Goal: Transaction & Acquisition: Purchase product/service

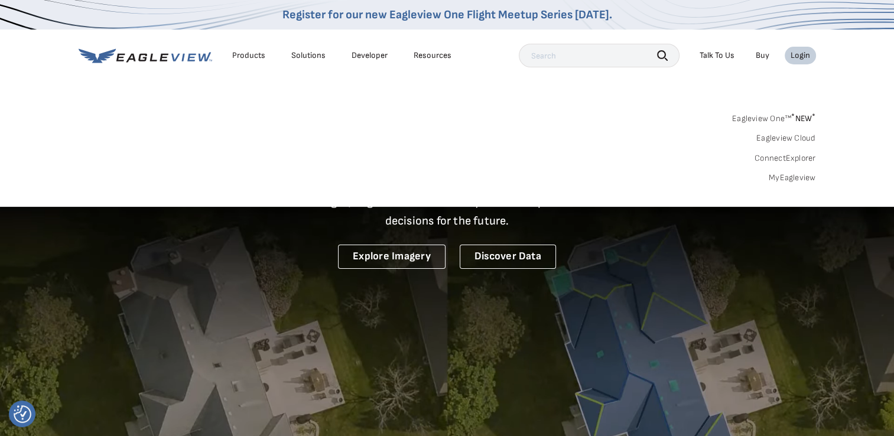
click at [802, 178] on link "MyEagleview" at bounding box center [791, 177] width 47 height 11
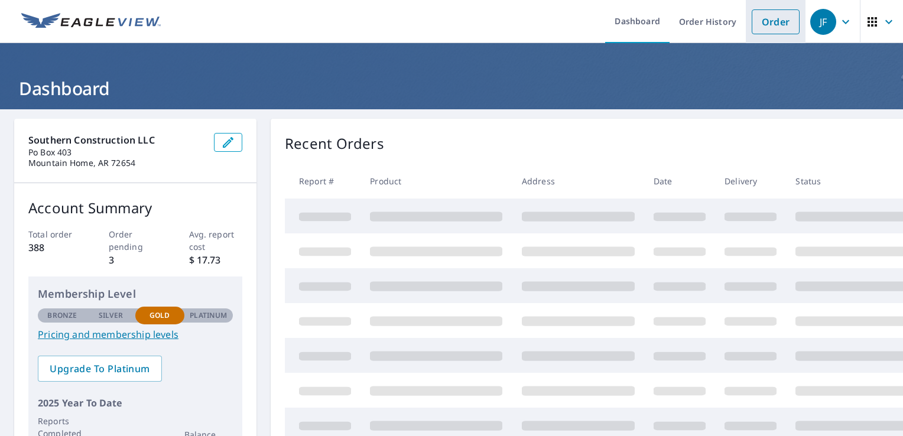
click at [751, 24] on link "Order" at bounding box center [775, 21] width 48 height 25
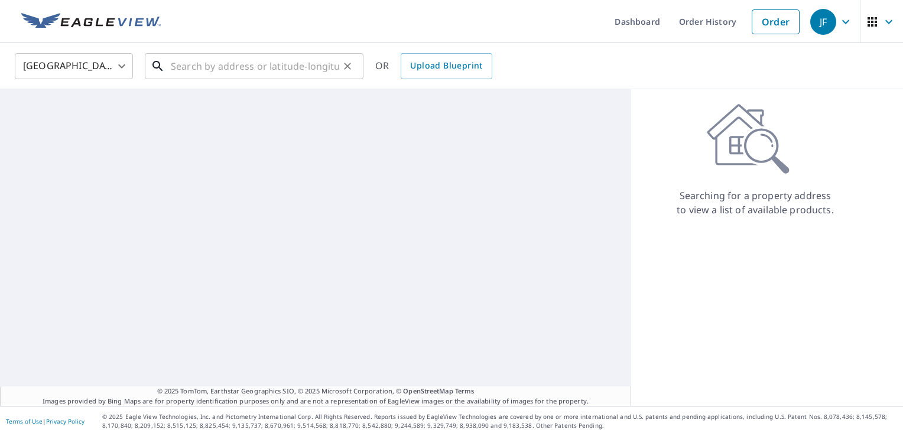
click at [286, 69] on input "text" at bounding box center [255, 66] width 168 height 33
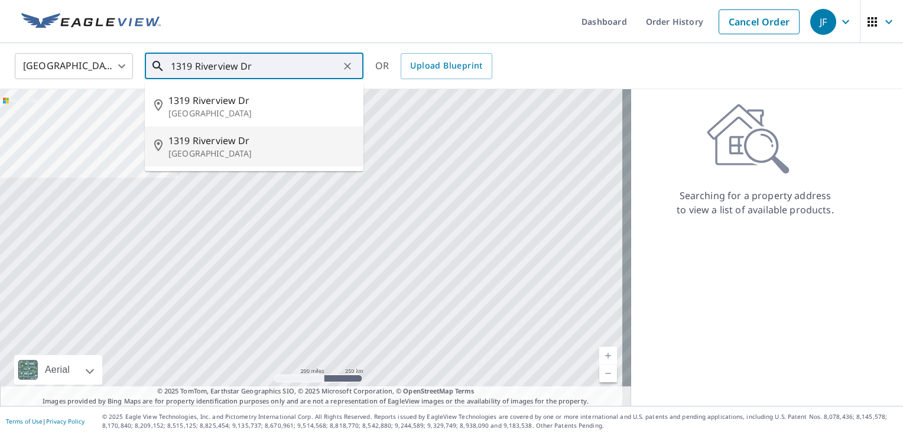
click at [234, 141] on span "1319 Riverview Dr" at bounding box center [260, 140] width 185 height 14
type input "1319 Riverview Dr Horseshoe Bend, AR 72512"
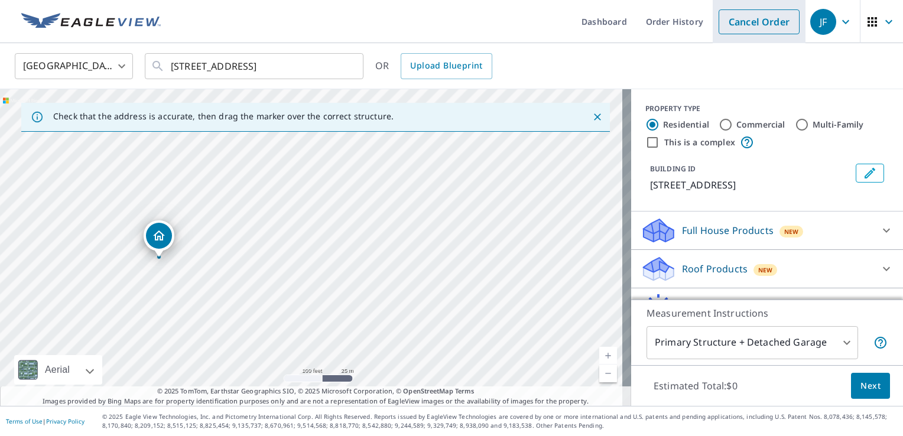
click at [767, 25] on link "Cancel Order" at bounding box center [758, 21] width 81 height 25
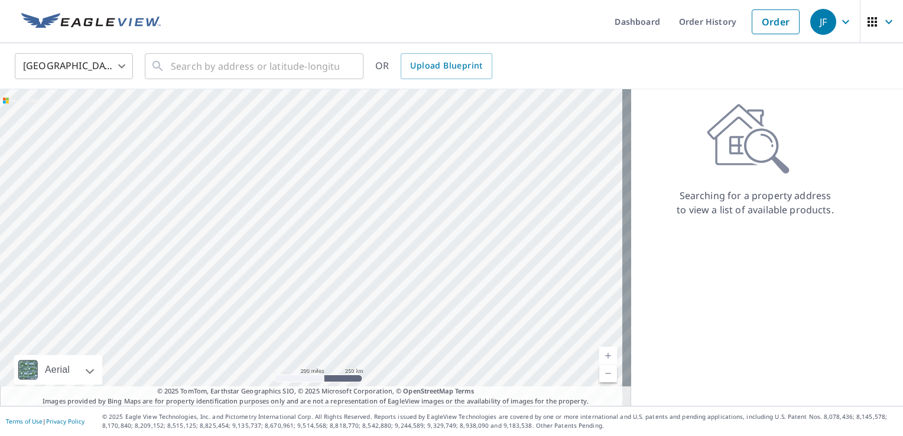
click at [842, 21] on icon "button" at bounding box center [845, 21] width 7 height 4
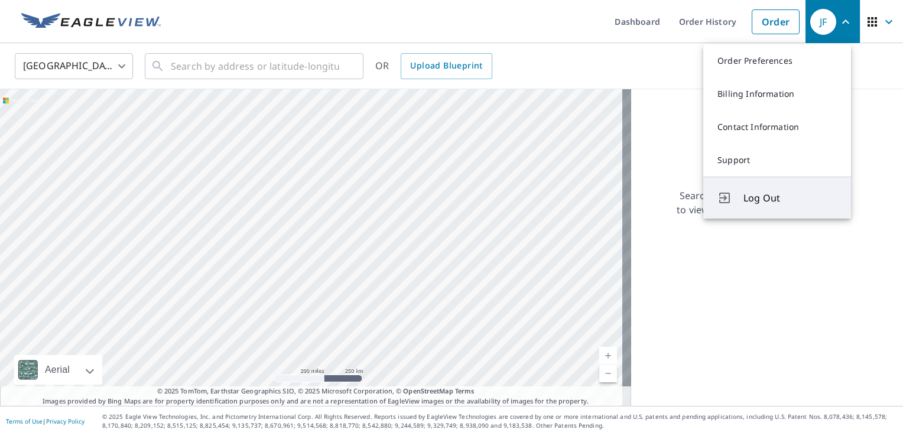
click at [761, 196] on span "Log Out" at bounding box center [789, 198] width 93 height 14
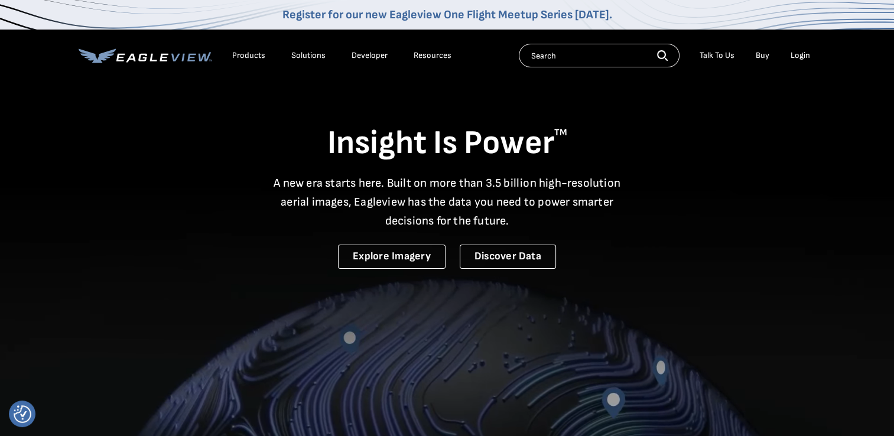
click at [799, 56] on div "Login" at bounding box center [799, 55] width 19 height 11
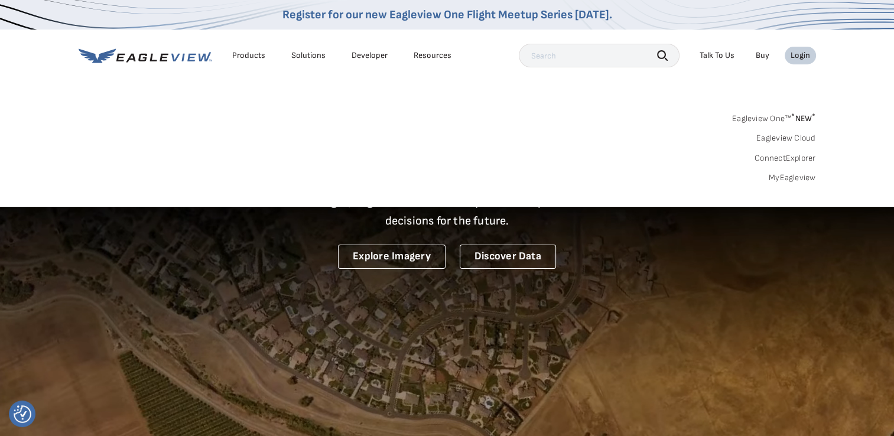
click at [801, 175] on link "MyEagleview" at bounding box center [791, 177] width 47 height 11
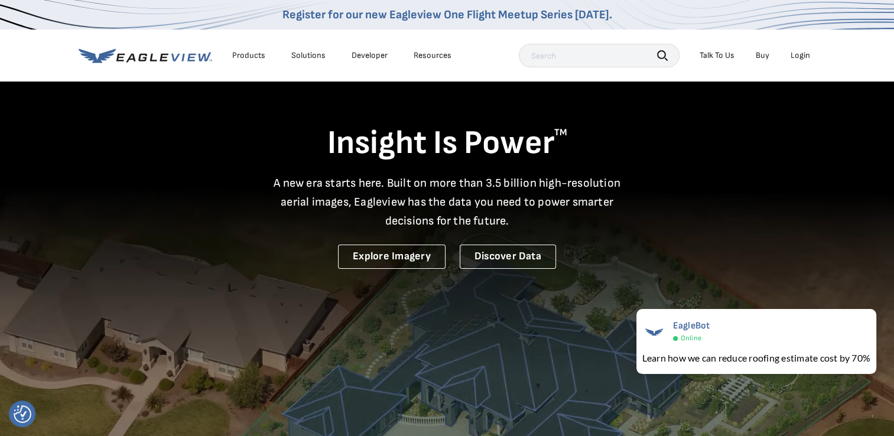
click at [801, 57] on div "Login" at bounding box center [799, 55] width 19 height 11
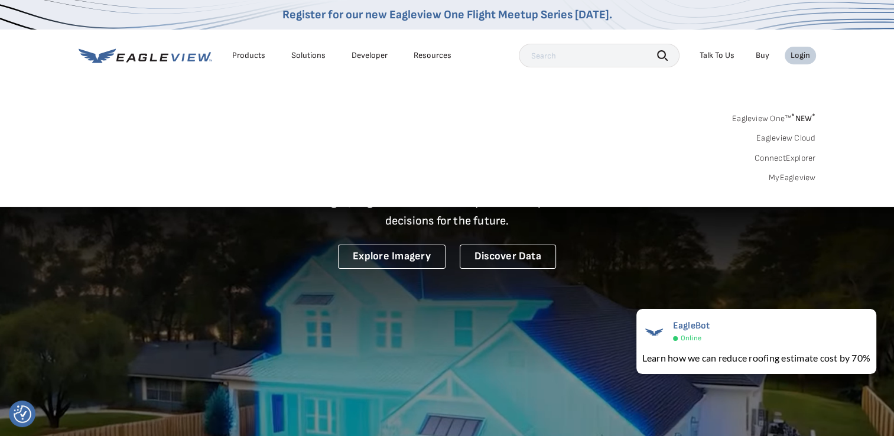
click at [801, 176] on link "MyEagleview" at bounding box center [791, 177] width 47 height 11
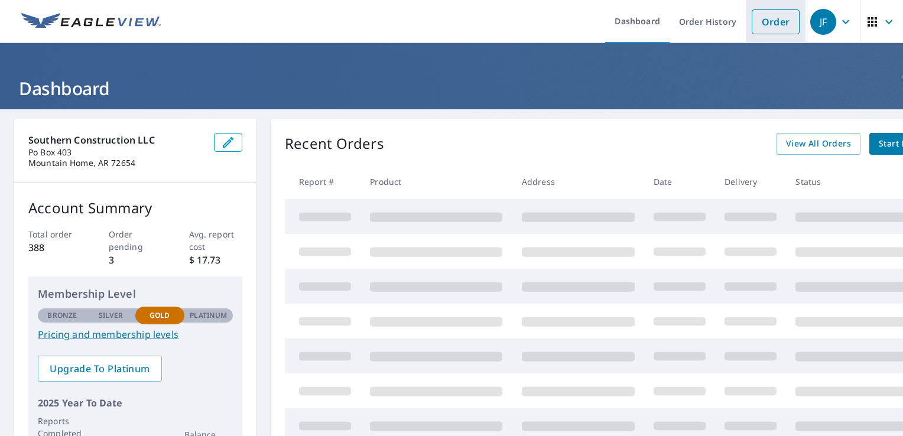
click at [756, 17] on link "Order" at bounding box center [775, 21] width 48 height 25
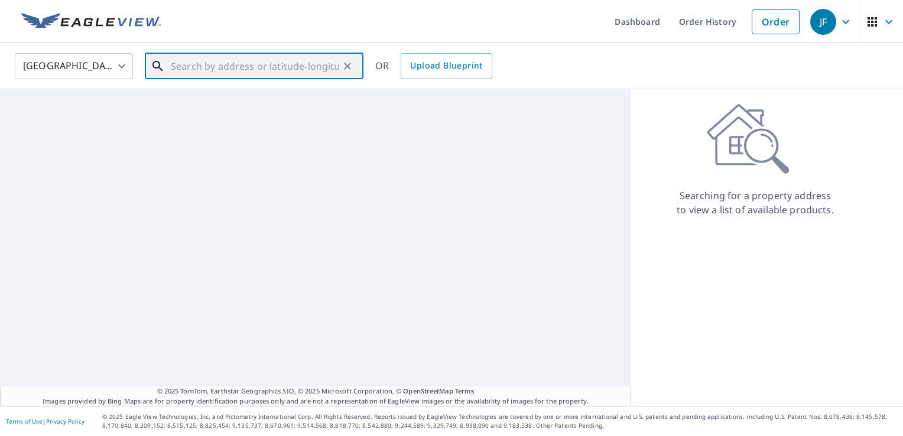
click at [279, 71] on input "text" at bounding box center [255, 66] width 168 height 33
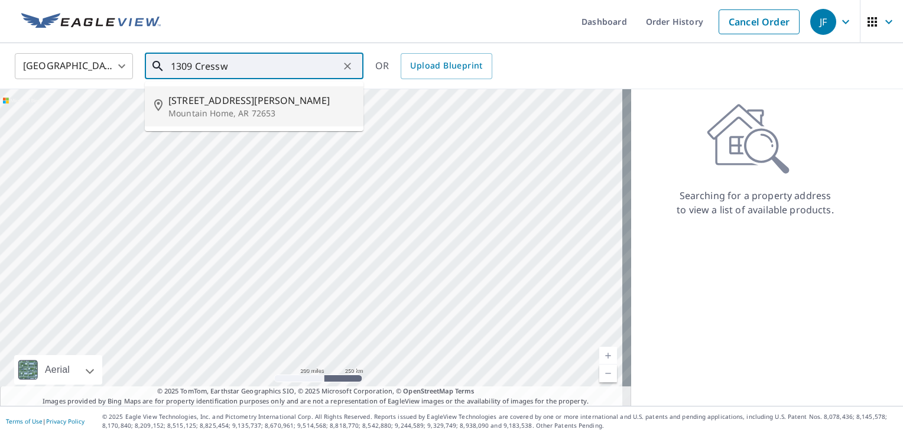
click at [210, 98] on span "1309 Cresswell Dr" at bounding box center [260, 100] width 185 height 14
type input "1309 Cresswell Dr Mountain Home, AR 72653"
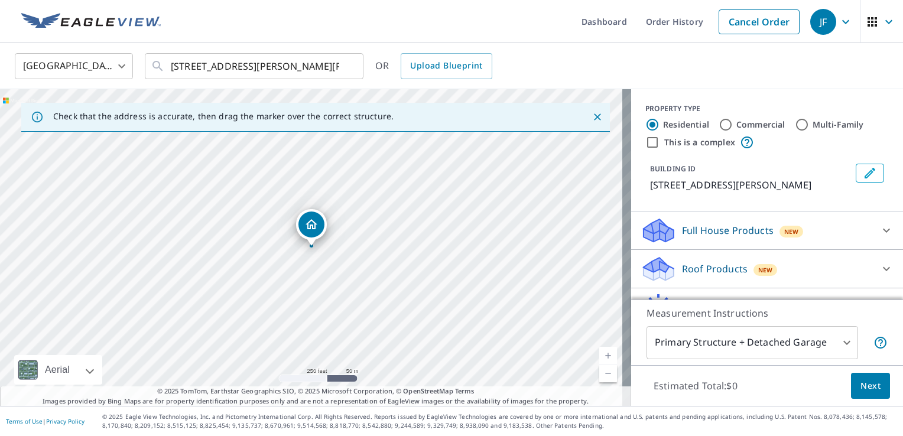
click at [599, 349] on link "Current Level 17, Zoom In" at bounding box center [608, 356] width 18 height 18
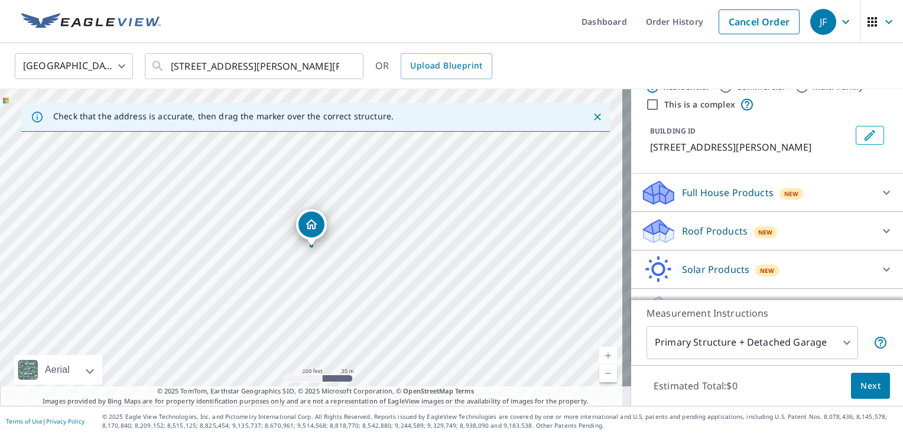
scroll to position [79, 0]
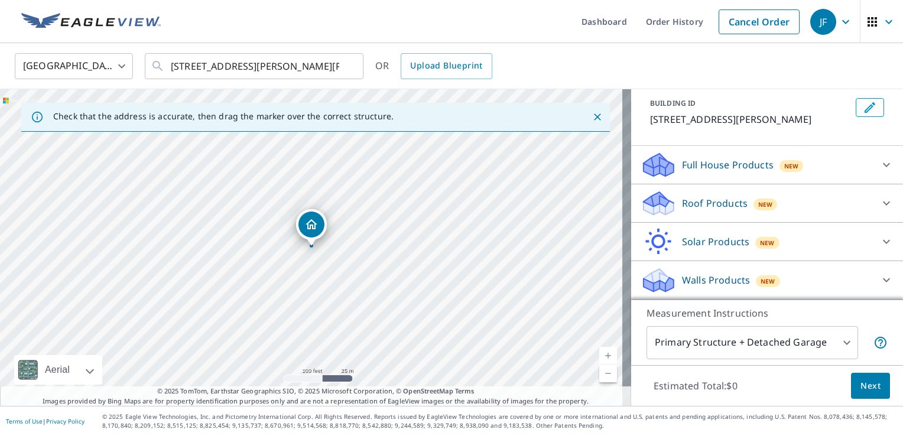
click at [879, 201] on icon at bounding box center [886, 203] width 14 height 14
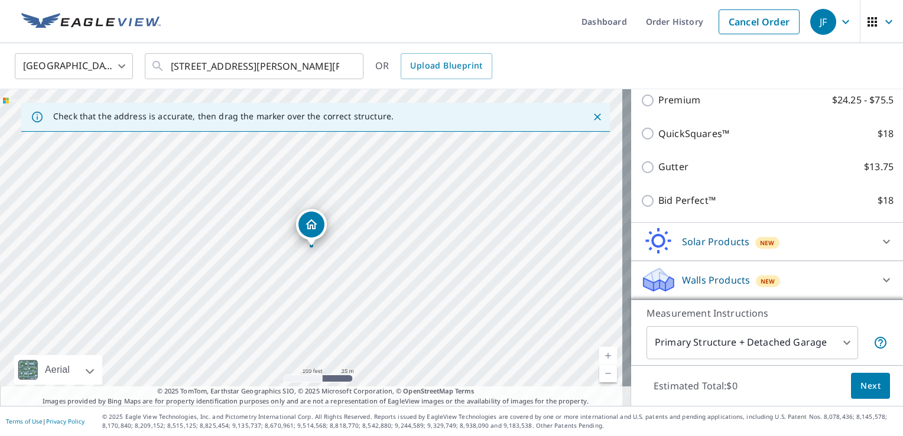
scroll to position [211, 0]
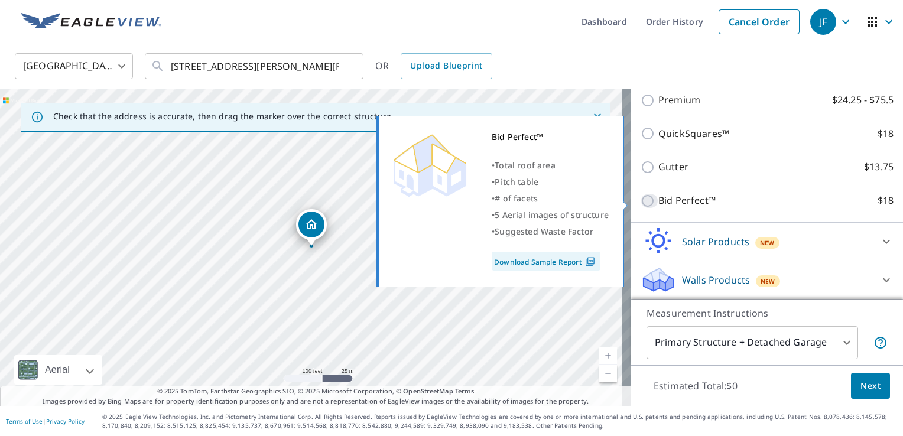
click at [640, 200] on input "Bid Perfect™ $18" at bounding box center [649, 201] width 18 height 14
checkbox input "true"
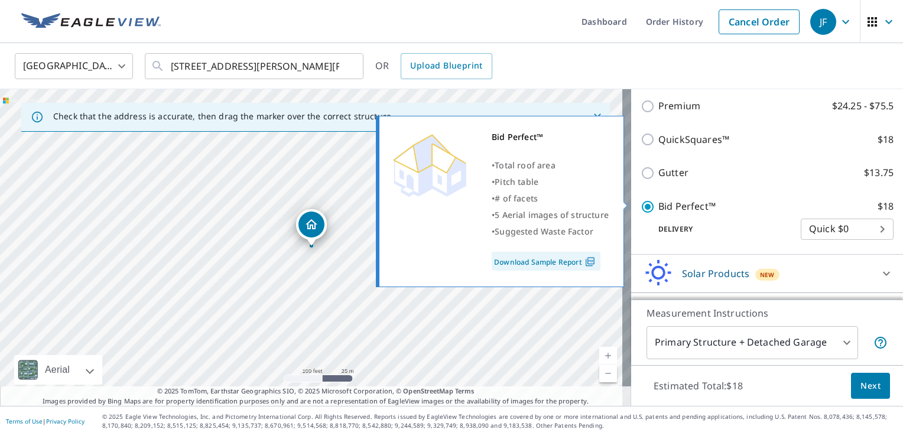
scroll to position [230, 0]
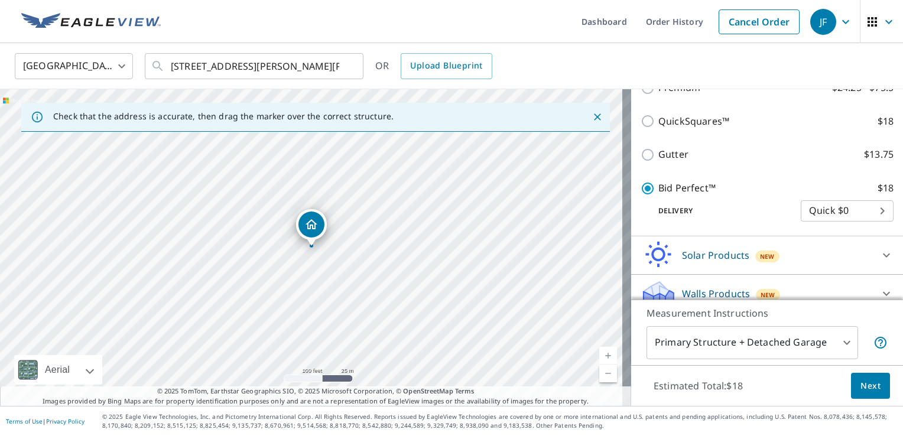
click at [861, 382] on span "Next" at bounding box center [870, 386] width 20 height 15
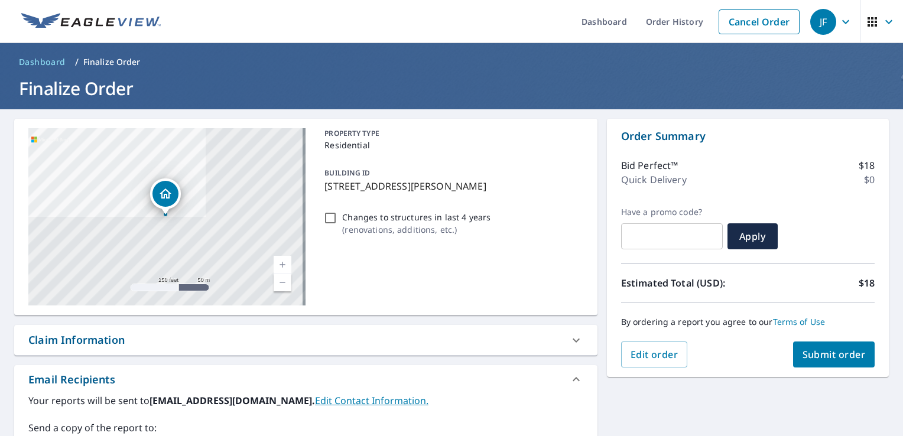
click at [822, 361] on button "Submit order" at bounding box center [834, 354] width 82 height 26
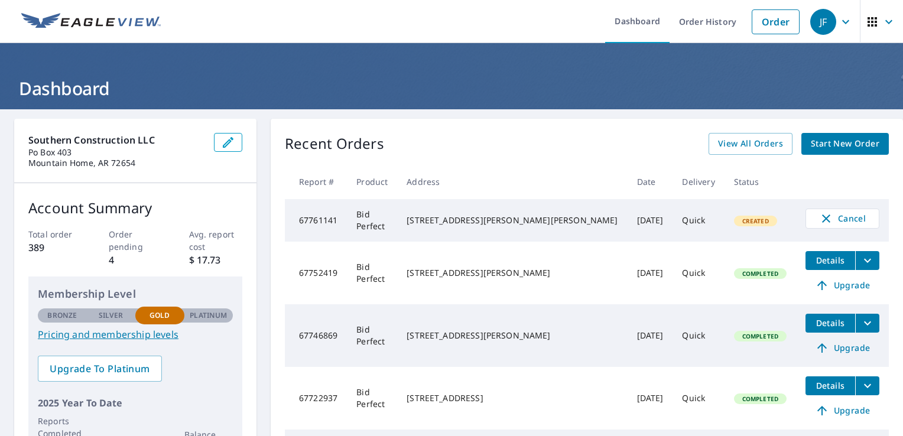
click at [838, 21] on icon "button" at bounding box center [845, 22] width 14 height 14
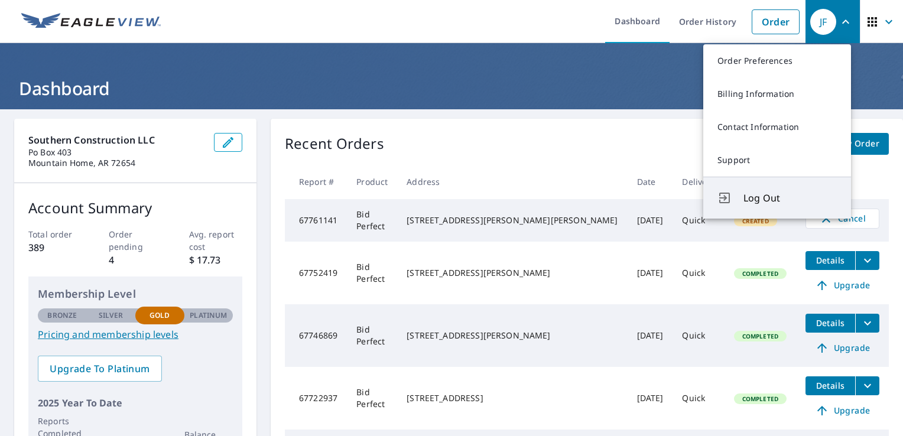
click at [777, 196] on span "Log Out" at bounding box center [789, 198] width 93 height 14
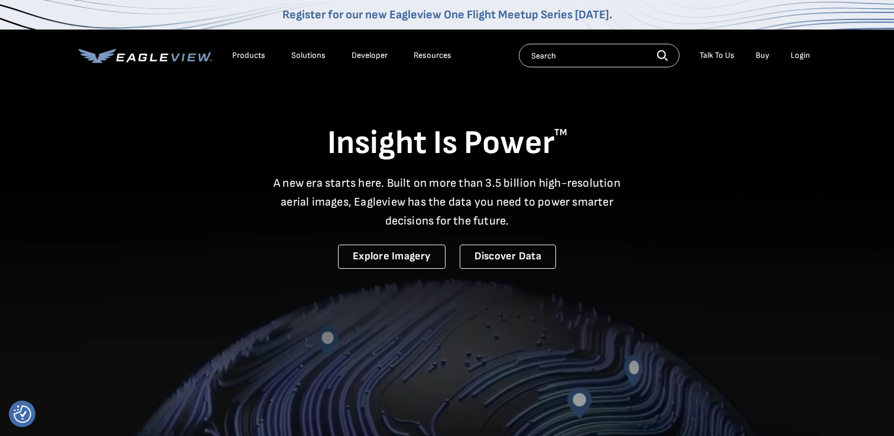
click at [803, 56] on div "Login" at bounding box center [799, 55] width 19 height 11
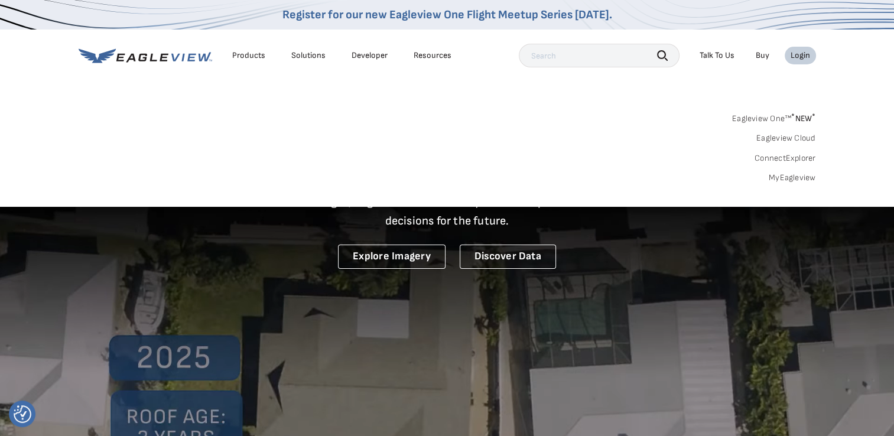
click at [792, 179] on link "MyEagleview" at bounding box center [791, 177] width 47 height 11
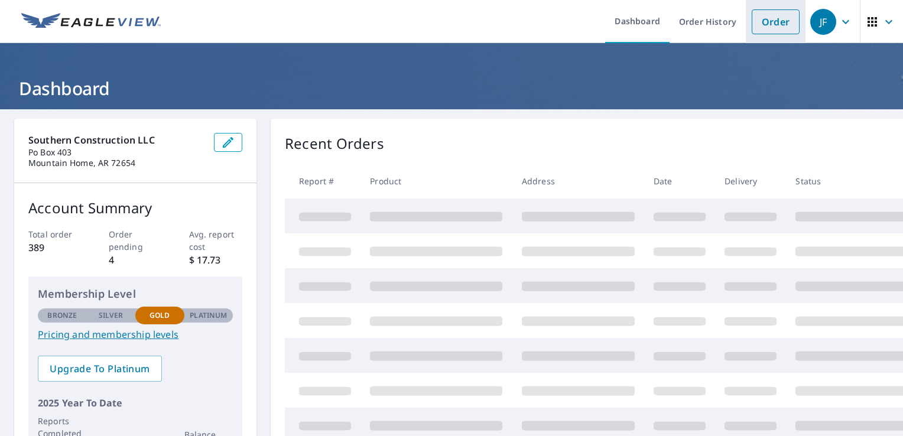
click at [753, 22] on link "Order" at bounding box center [775, 21] width 48 height 25
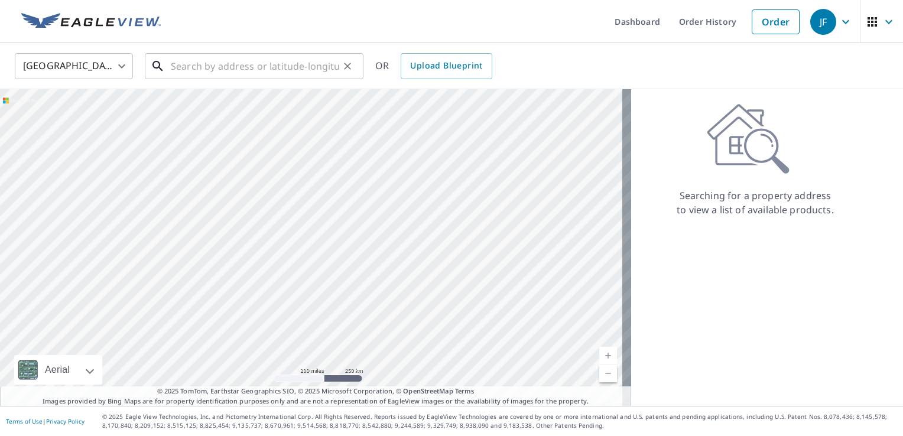
click at [303, 67] on input "text" at bounding box center [255, 66] width 168 height 33
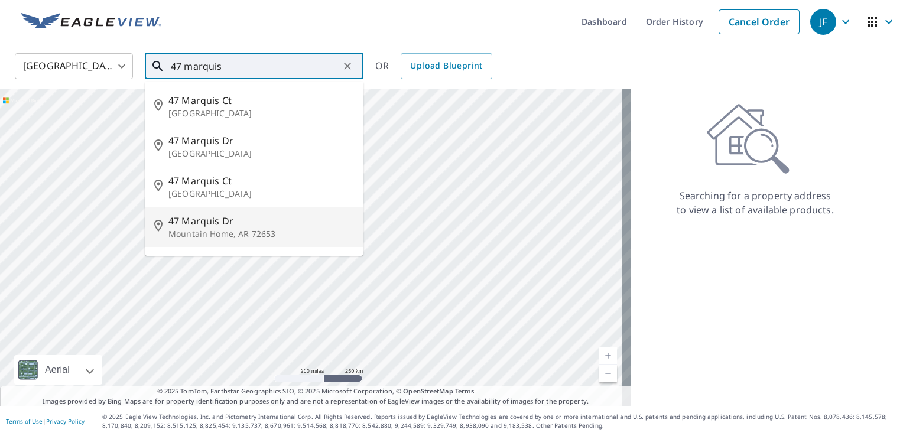
click at [226, 222] on span "47 Marquis Dr" at bounding box center [260, 221] width 185 height 14
type input "[STREET_ADDRESS][PERSON_NAME]"
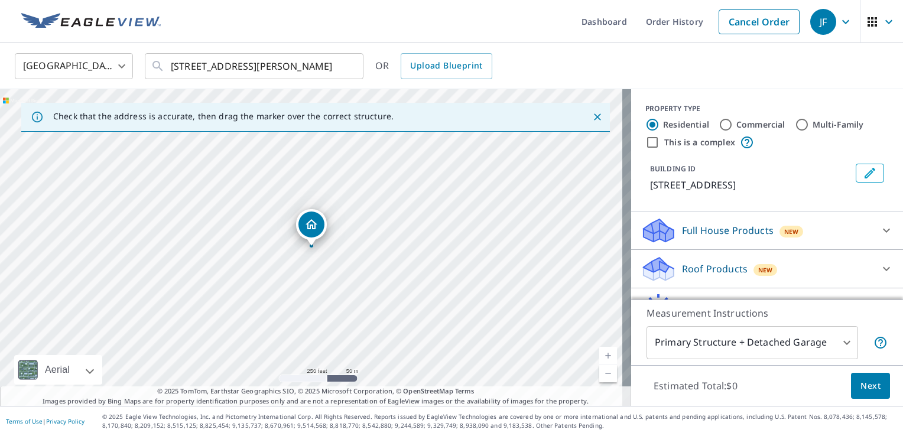
click at [599, 352] on link "Current Level 17, Zoom In" at bounding box center [608, 356] width 18 height 18
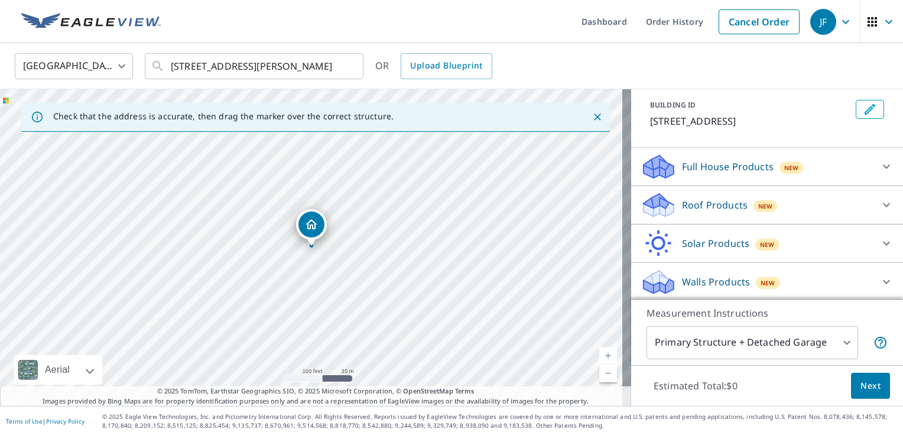
scroll to position [64, 0]
click at [879, 201] on icon at bounding box center [886, 204] width 14 height 14
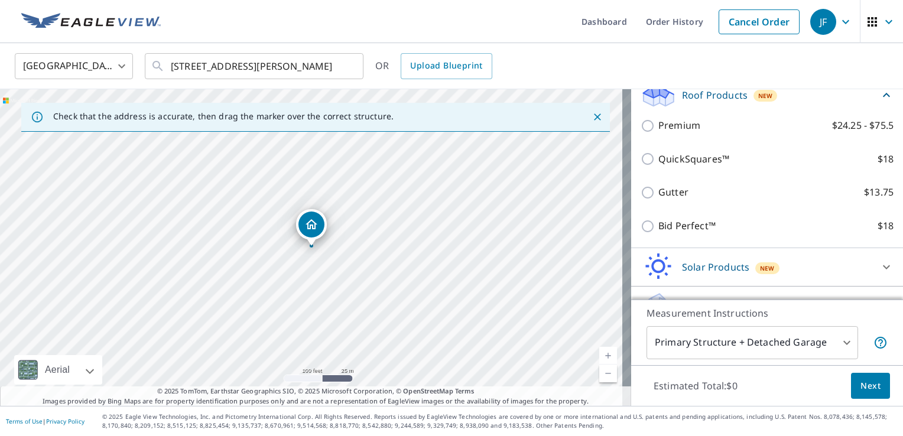
scroll to position [197, 0]
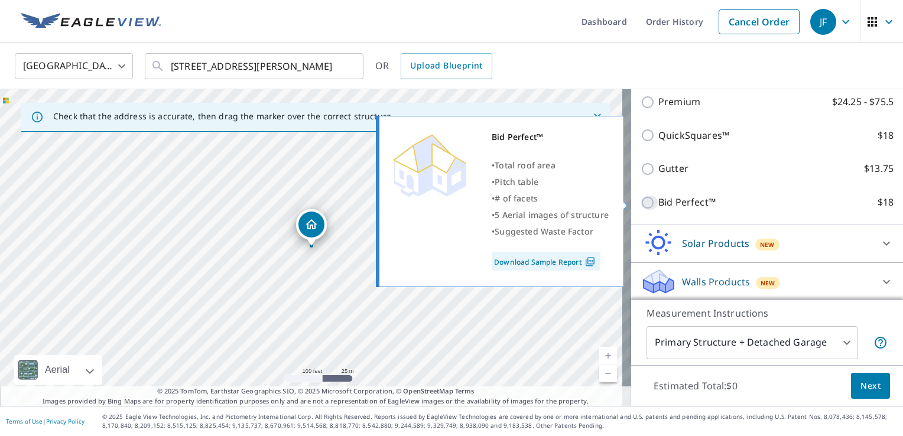
click at [640, 198] on input "Bid Perfect™ $18" at bounding box center [649, 203] width 18 height 14
checkbox input "true"
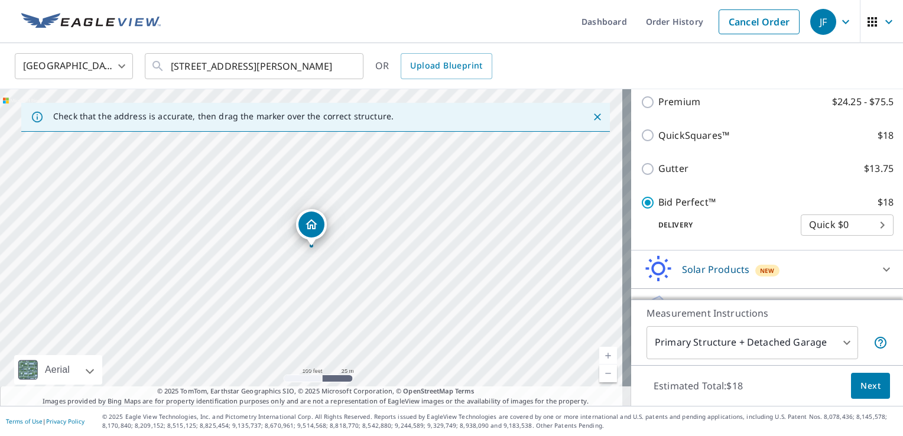
click at [867, 389] on span "Next" at bounding box center [870, 386] width 20 height 15
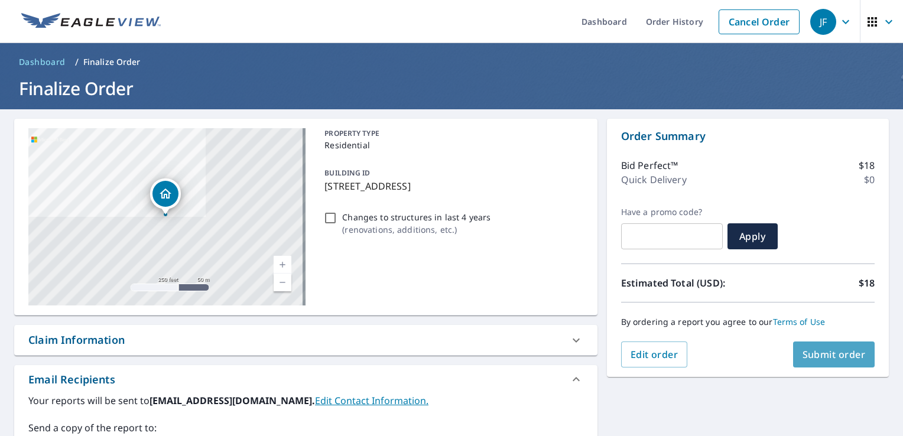
click at [833, 353] on span "Submit order" at bounding box center [833, 354] width 63 height 13
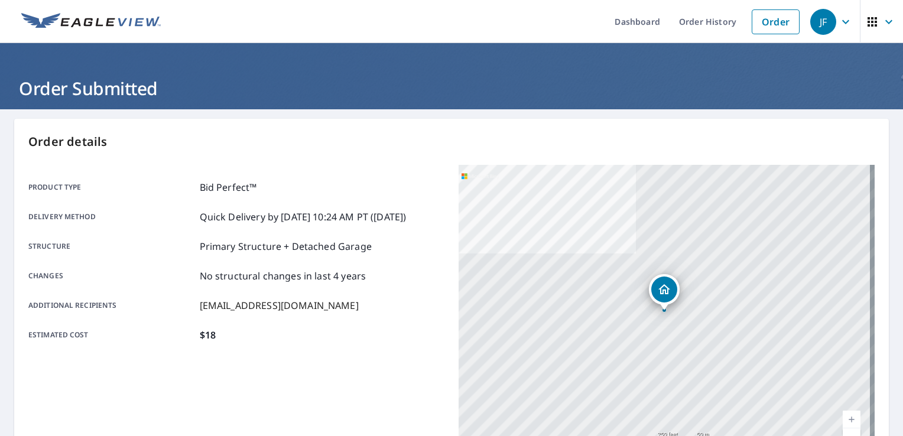
click at [842, 21] on icon "button" at bounding box center [845, 21] width 7 height 4
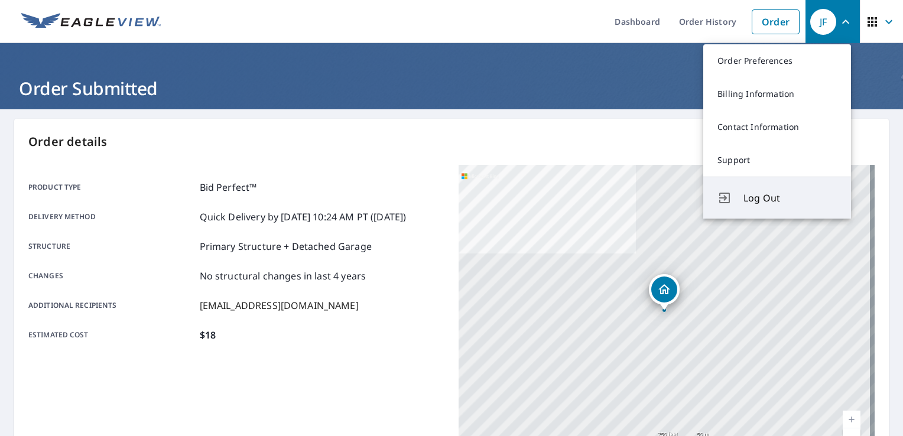
click at [764, 198] on span "Log Out" at bounding box center [789, 198] width 93 height 14
